Goal: Information Seeking & Learning: Learn about a topic

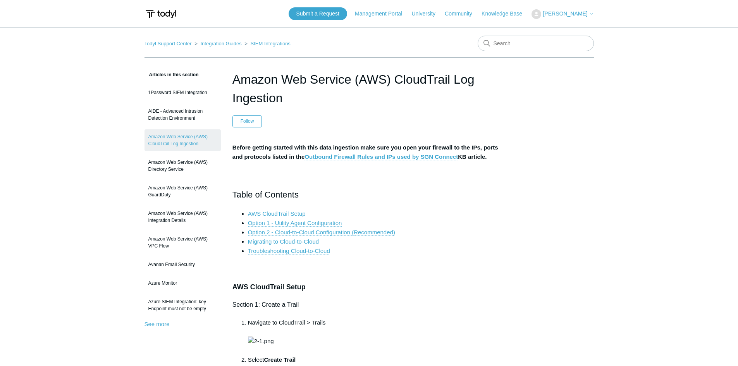
drag, startPoint x: 293, startPoint y: 108, endPoint x: 229, endPoint y: 79, distance: 70.4
click at [279, 42] on link "SIEM Integrations" at bounding box center [271, 44] width 40 height 6
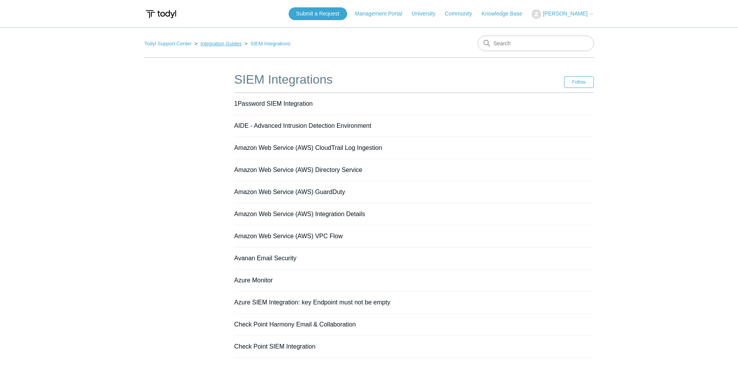
click at [227, 42] on link "Integration Guides" at bounding box center [220, 44] width 41 height 6
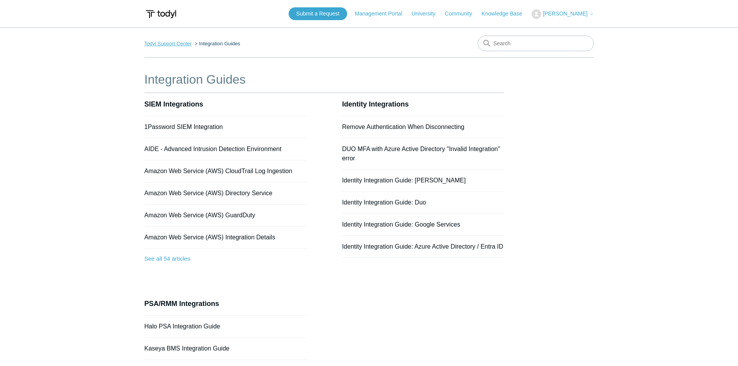
click at [169, 41] on link "Todyl Support Center" at bounding box center [167, 44] width 47 height 6
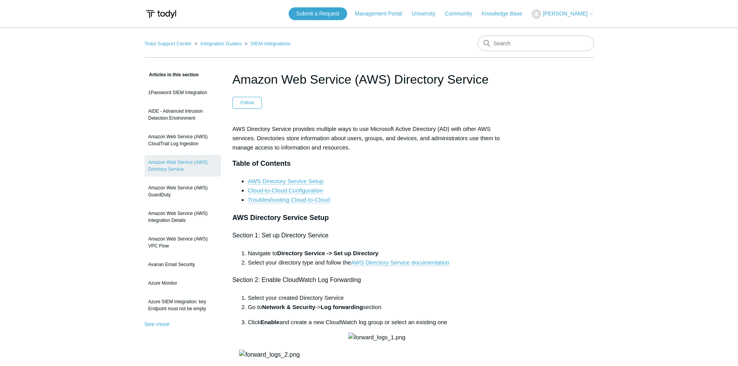
drag, startPoint x: 470, startPoint y: 78, endPoint x: 233, endPoint y: 69, distance: 236.8
copy h1 "Amazon Web Service (AWS) Directory Service"
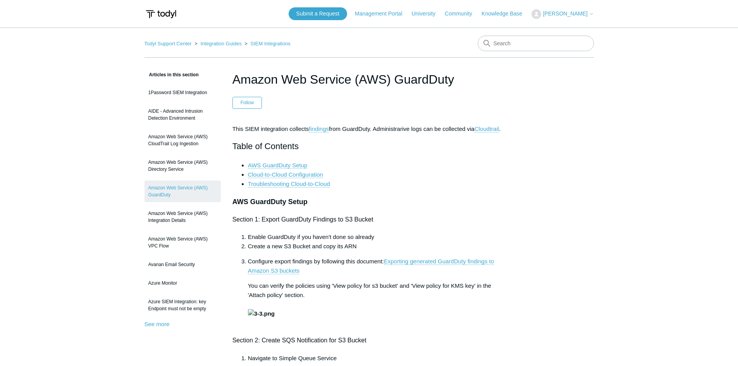
drag, startPoint x: 286, startPoint y: 79, endPoint x: 201, endPoint y: 79, distance: 84.8
click at [219, 78] on div "Articles in this section 1Password SIEM Integration AIDE - Advanced Intrusion D…" at bounding box center [182, 199] width 76 height 258
drag, startPoint x: 232, startPoint y: 79, endPoint x: 493, endPoint y: 81, distance: 260.2
click at [493, 81] on h1 "Amazon Web Service (AWS) GuardDuty" at bounding box center [368, 79] width 273 height 19
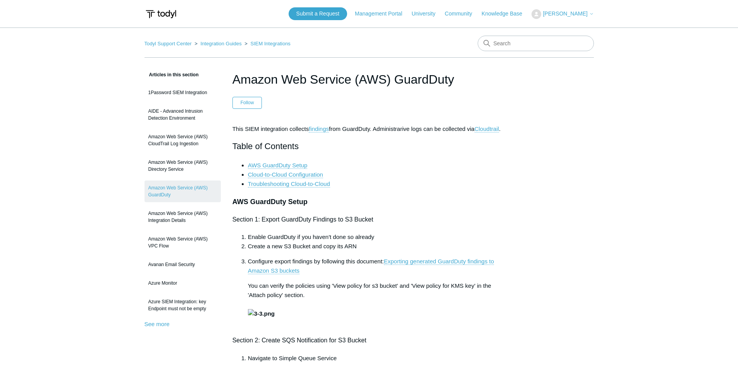
copy h1 "Amazon Web Service (AWS) GuardDuty"
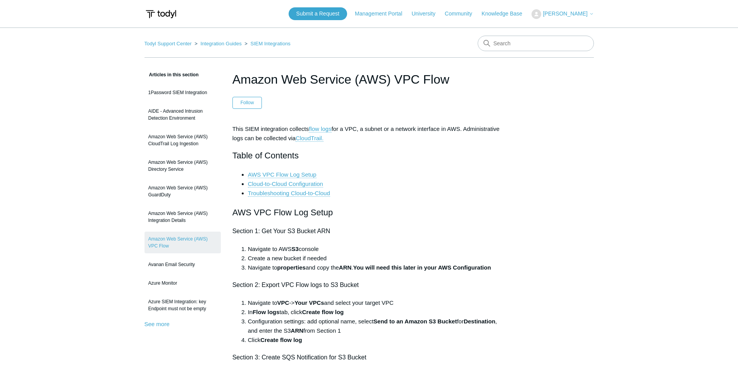
drag, startPoint x: 456, startPoint y: 81, endPoint x: 225, endPoint y: 86, distance: 231.6
copy h1 "Amazon Web Service (AWS) VPC Flow"
